Goal: Information Seeking & Learning: Learn about a topic

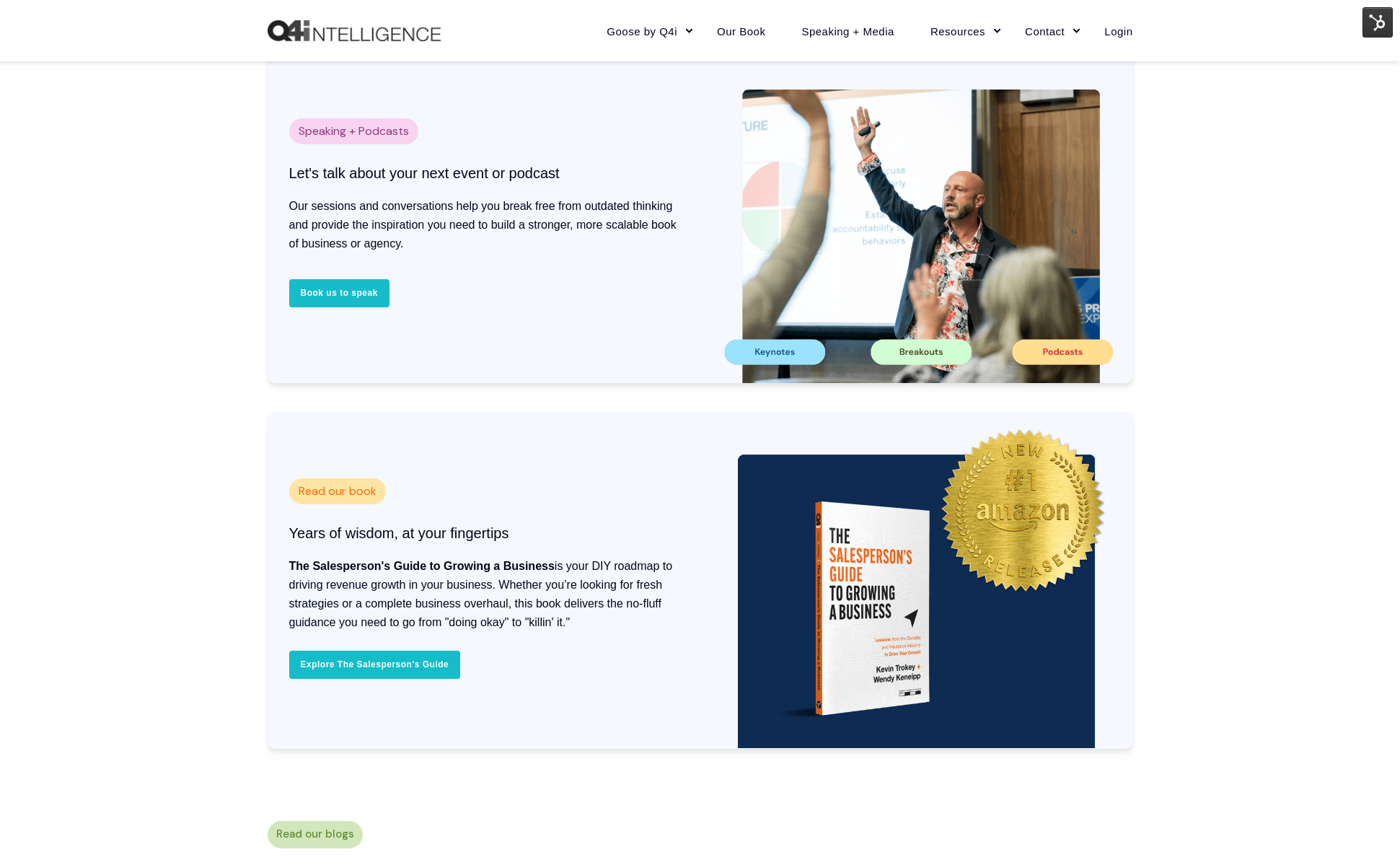
scroll to position [2885, 0]
